Goal: Transaction & Acquisition: Purchase product/service

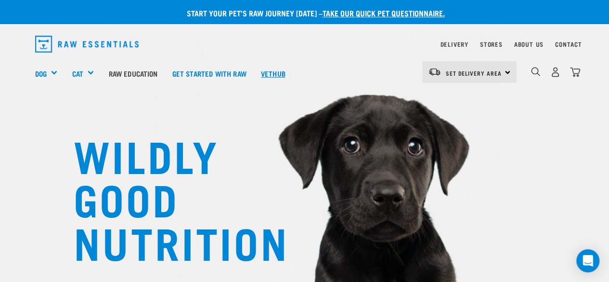
click at [275, 71] on link "Vethub" at bounding box center [273, 73] width 39 height 39
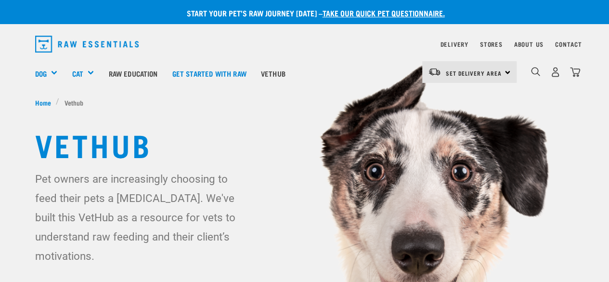
click at [583, 274] on img at bounding box center [304, 183] width 609 height 366
click at [215, 72] on link "Get started with Raw" at bounding box center [209, 73] width 89 height 39
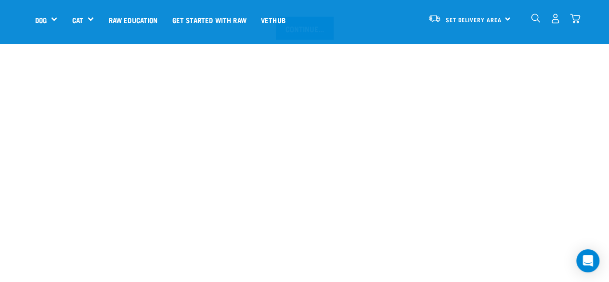
scroll to position [1181, 0]
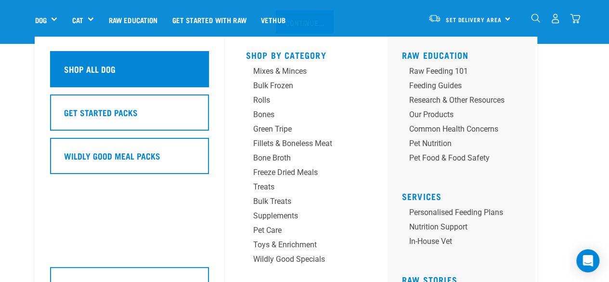
click at [69, 67] on h5 "Shop All Dog" at bounding box center [90, 69] width 52 height 13
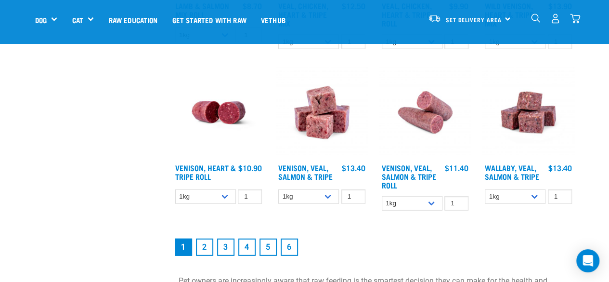
scroll to position [1291, 0]
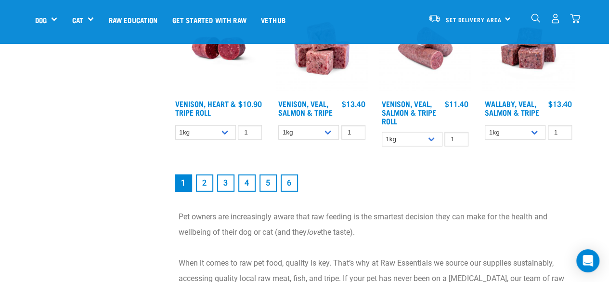
click at [203, 184] on link "2" at bounding box center [204, 182] width 17 height 17
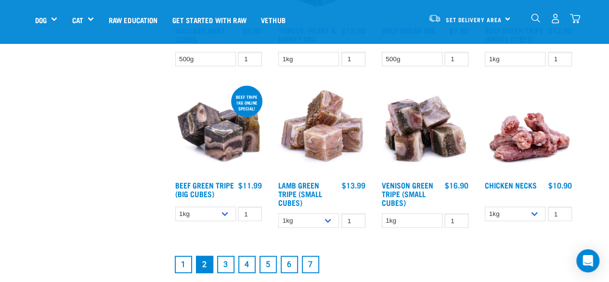
scroll to position [1168, 0]
